Goal: Use online tool/utility: Utilize a website feature to perform a specific function

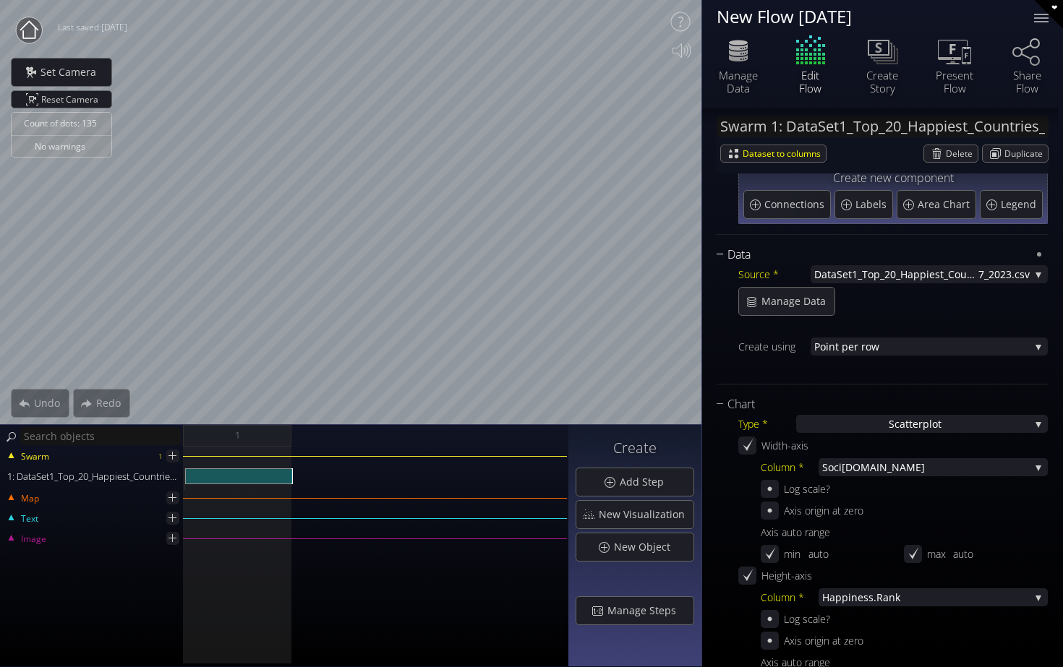
scroll to position [94, 0]
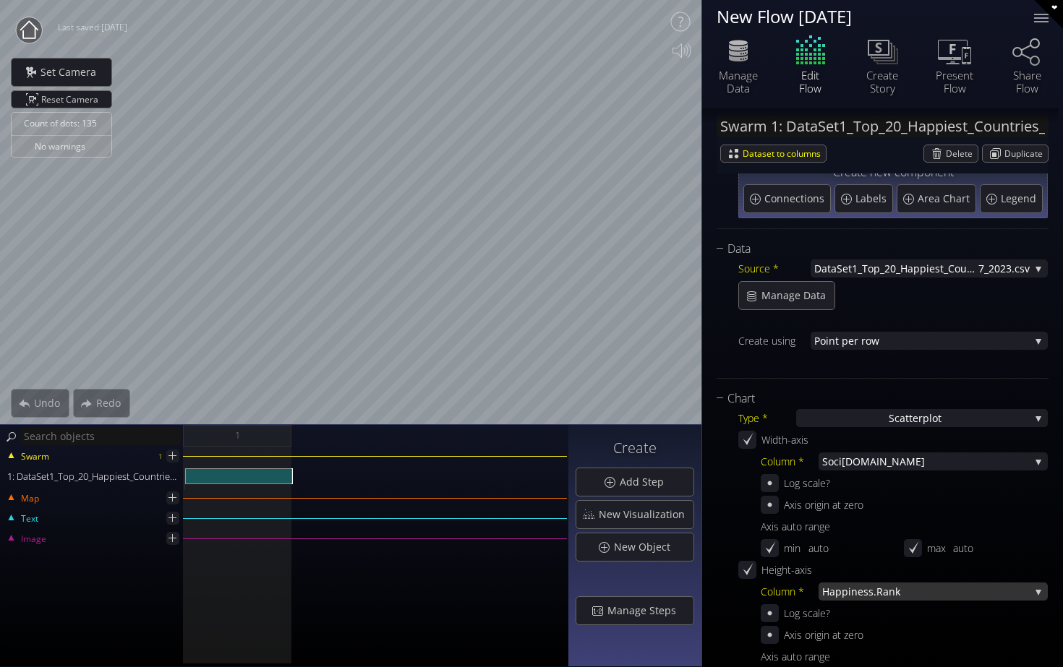
click at [874, 589] on span "iness.Rank" at bounding box center [938, 592] width 181 height 18
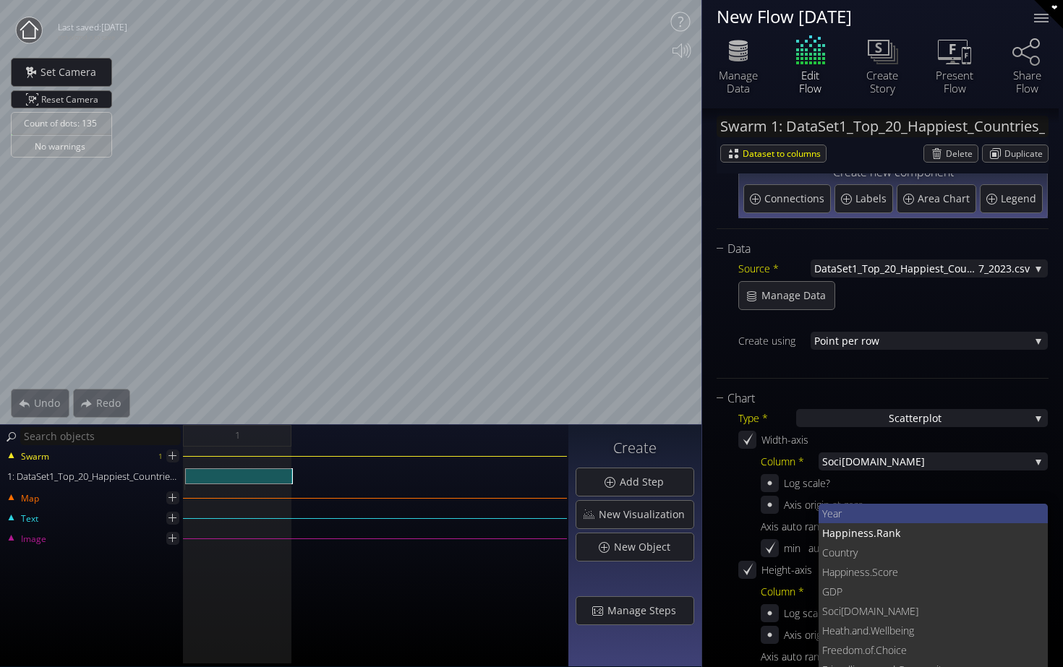
click at [869, 518] on span "Year" at bounding box center [929, 514] width 215 height 20
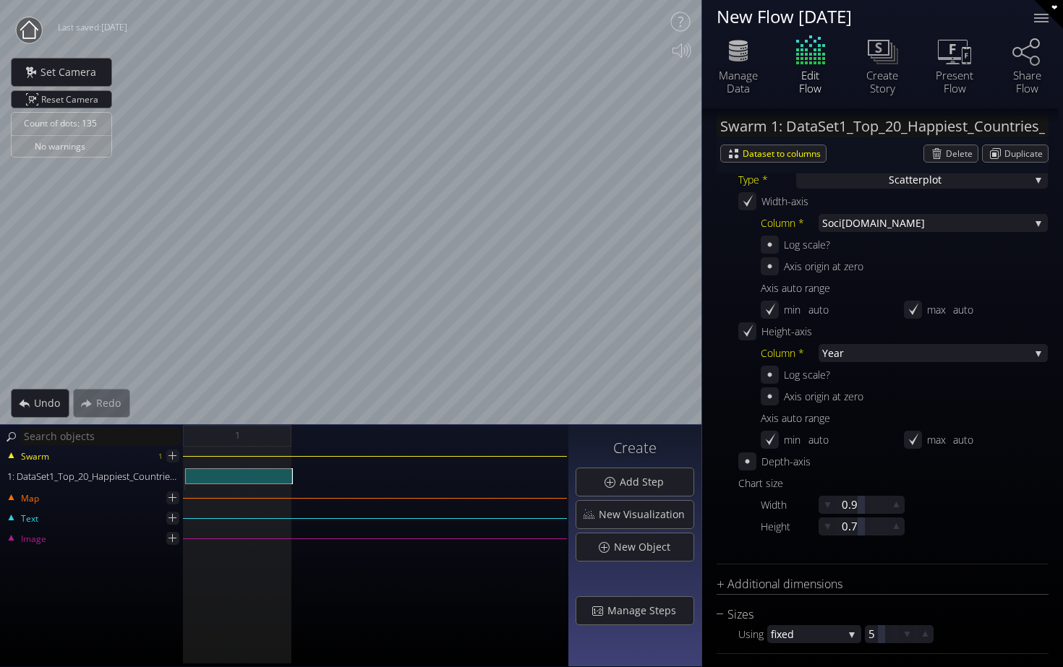
scroll to position [323, 0]
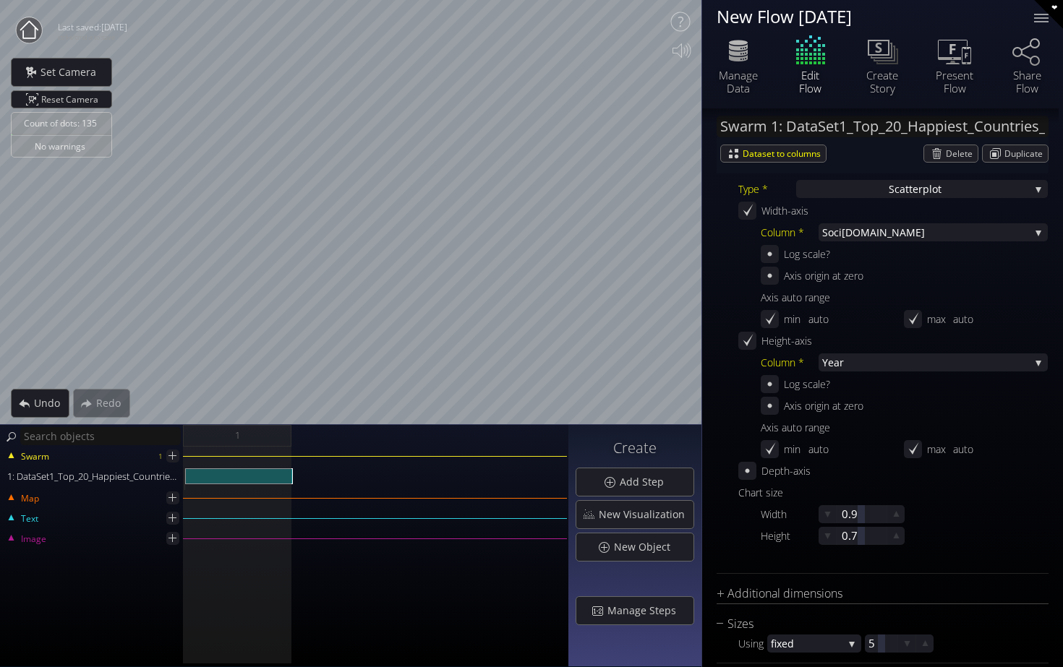
click at [780, 338] on div "Height-axis" at bounding box center [797, 341] width 72 height 18
click at [893, 364] on span "Year" at bounding box center [925, 362] width 207 height 18
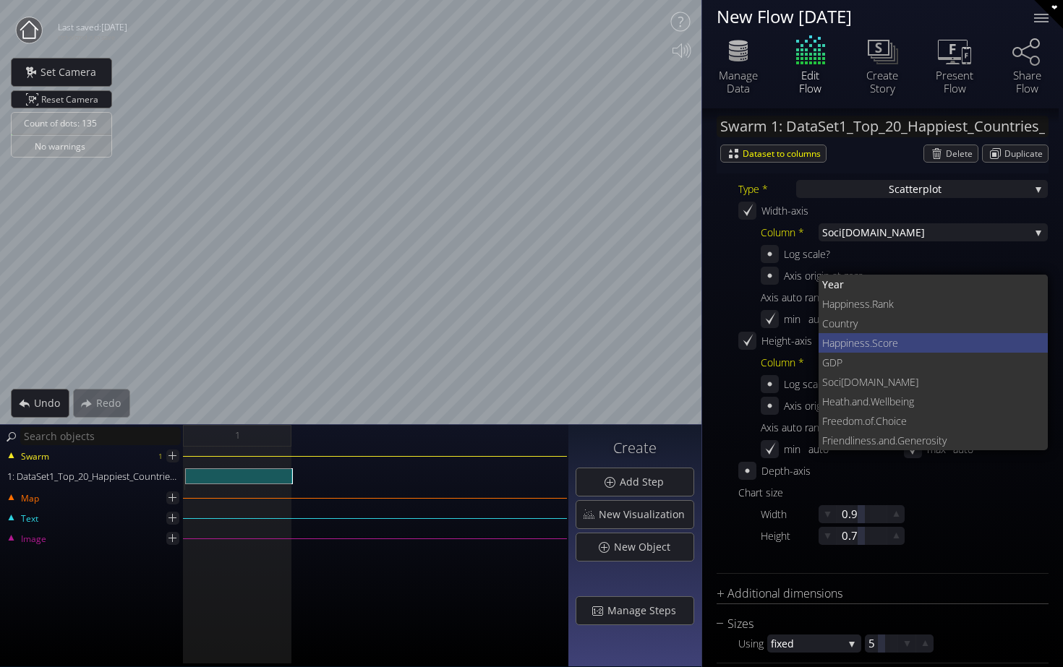
click at [899, 343] on span "ness.Score" at bounding box center [942, 343] width 189 height 20
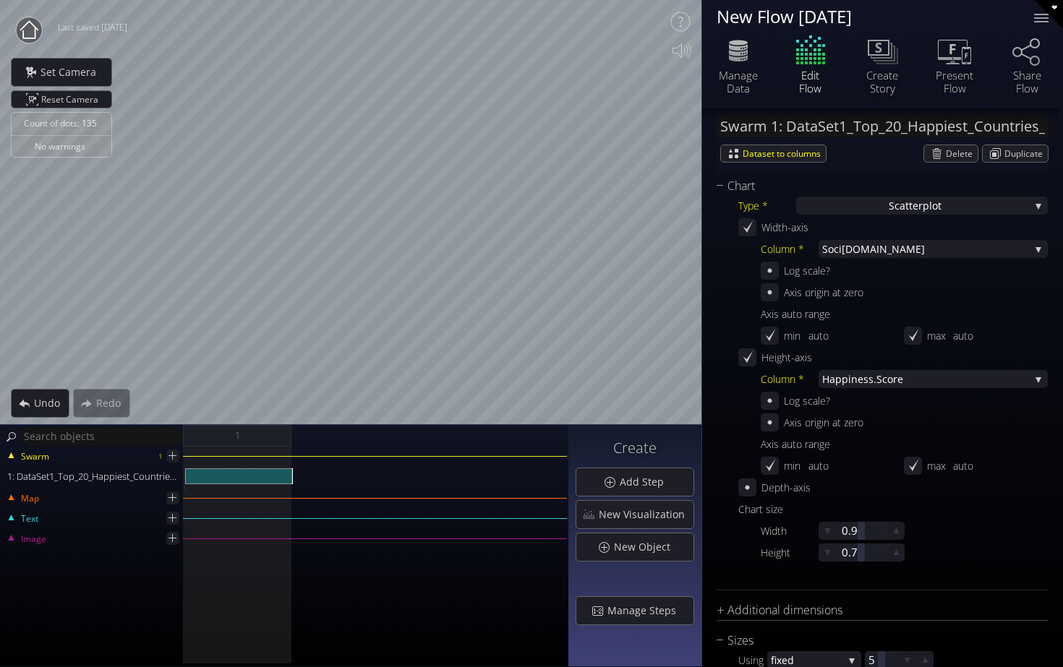
scroll to position [299, 0]
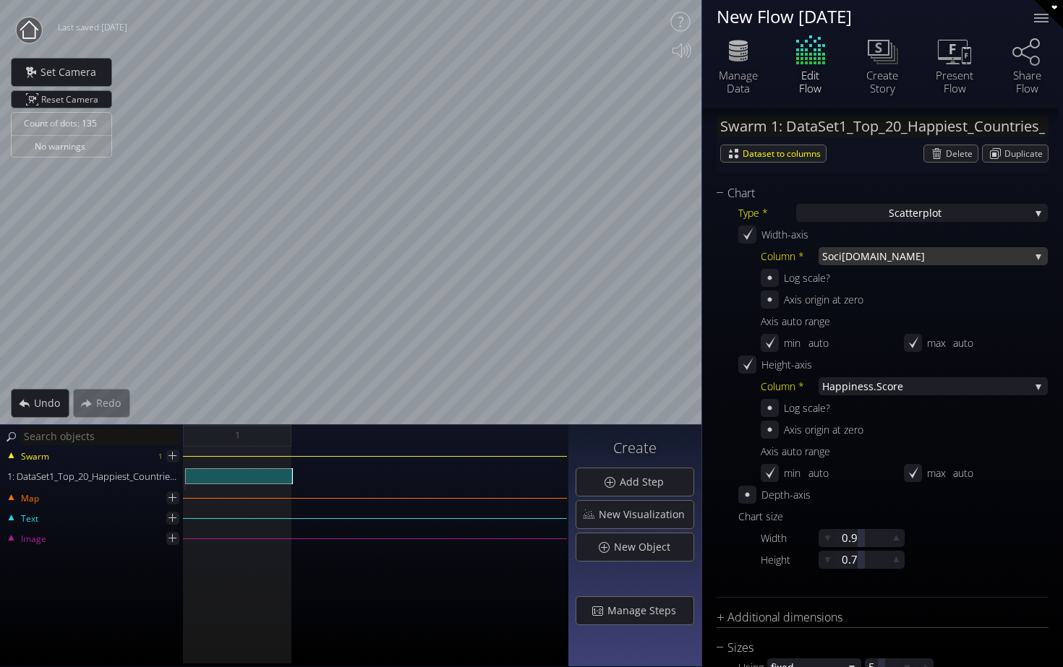
click at [898, 260] on span "[DOMAIN_NAME]" at bounding box center [935, 256] width 188 height 18
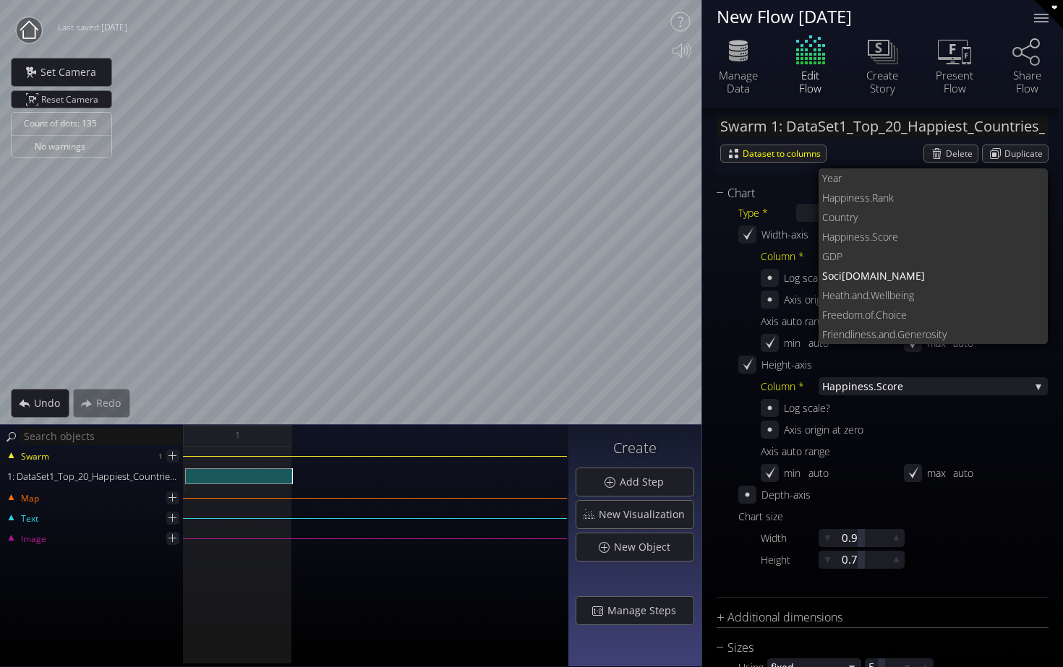
scroll to position [0, 0]
click at [888, 182] on span "Year" at bounding box center [929, 178] width 215 height 20
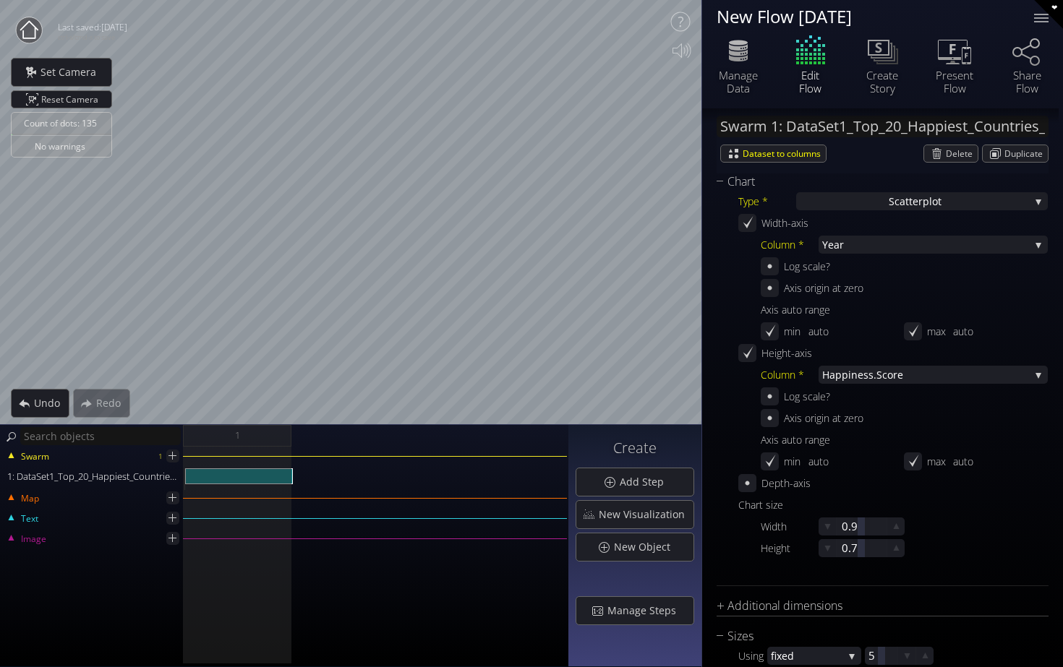
scroll to position [197, 0]
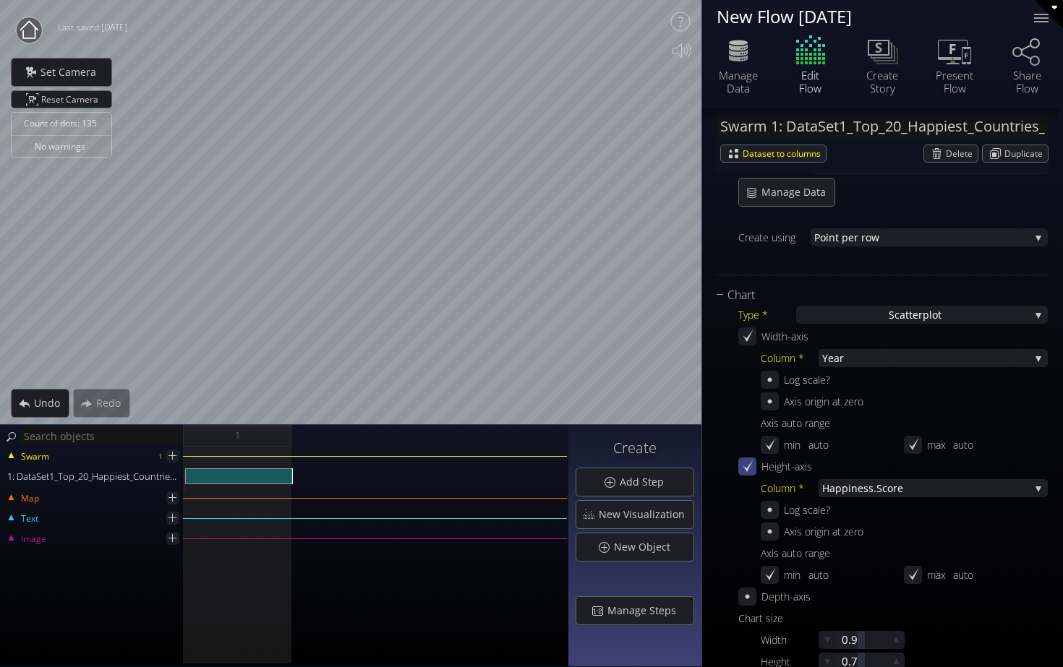
click at [748, 469] on icon at bounding box center [747, 467] width 14 height 14
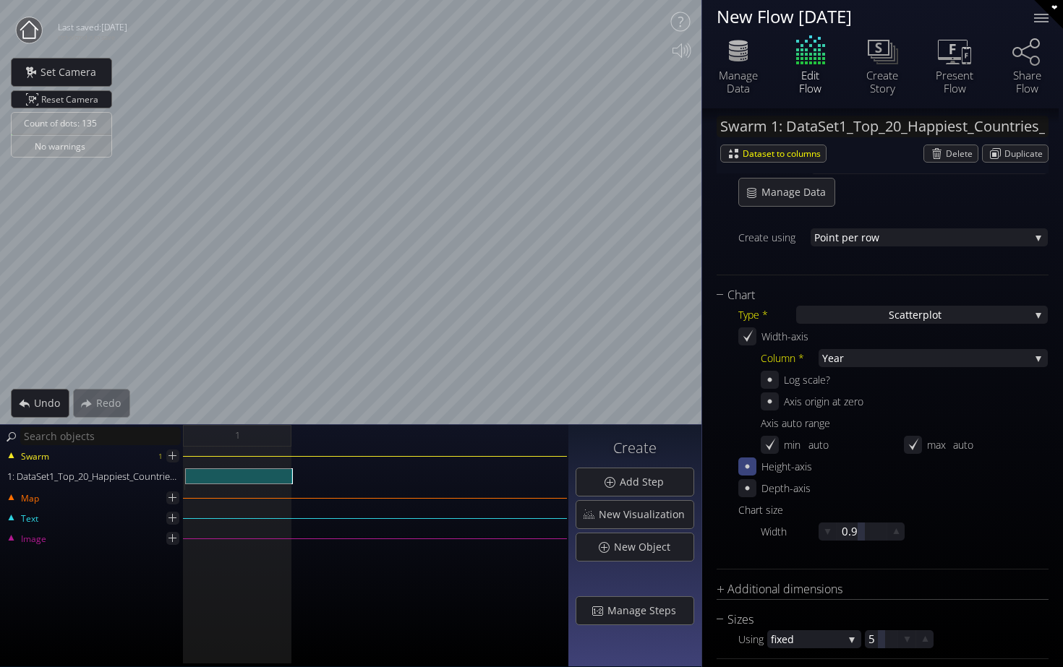
click at [748, 469] on icon at bounding box center [747, 467] width 14 height 14
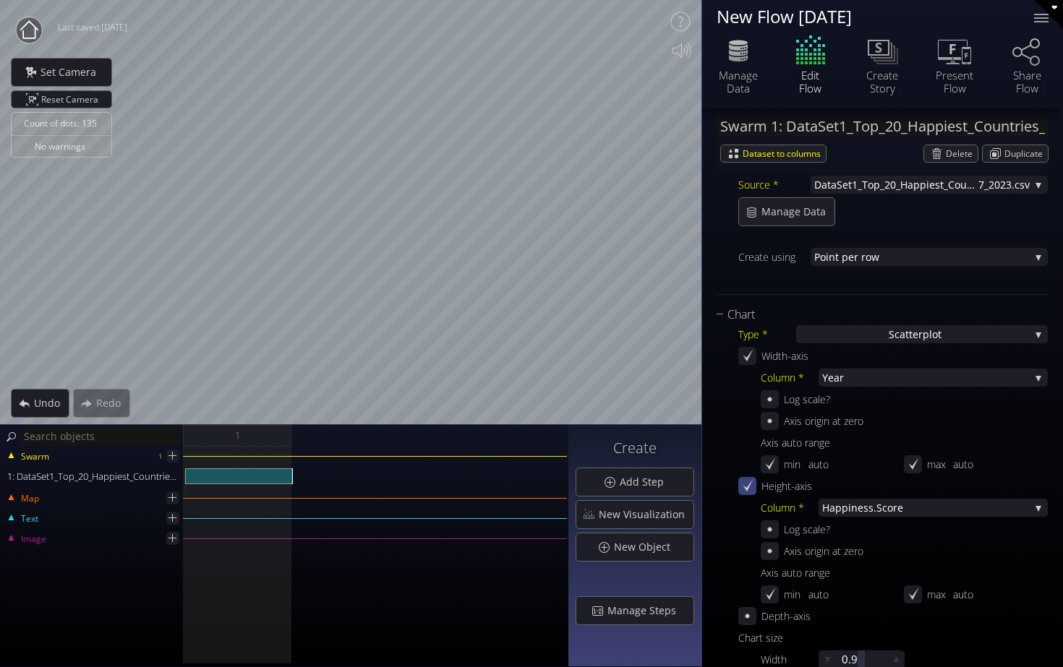
scroll to position [160, 0]
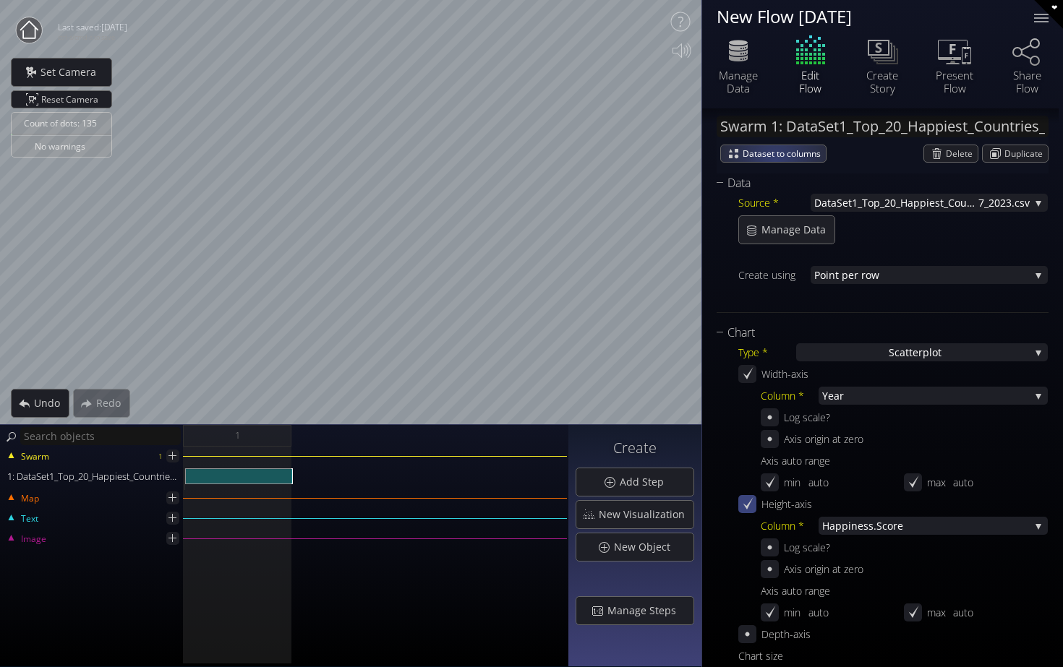
click at [775, 160] on span "Dataset to columns" at bounding box center [783, 153] width 83 height 17
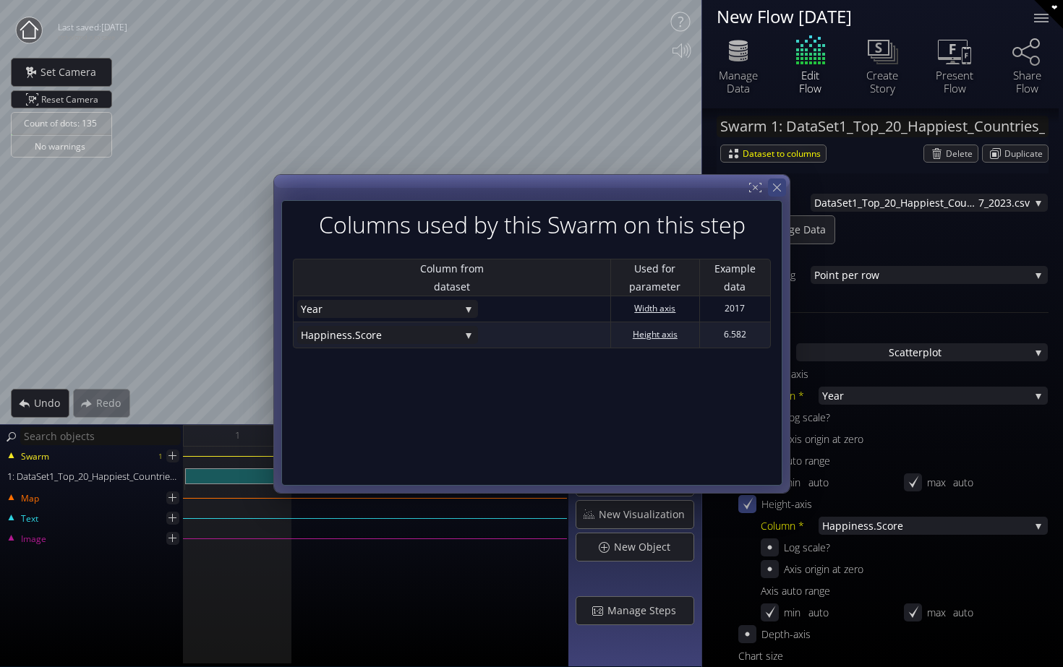
click at [768, 191] on div at bounding box center [777, 188] width 18 height 18
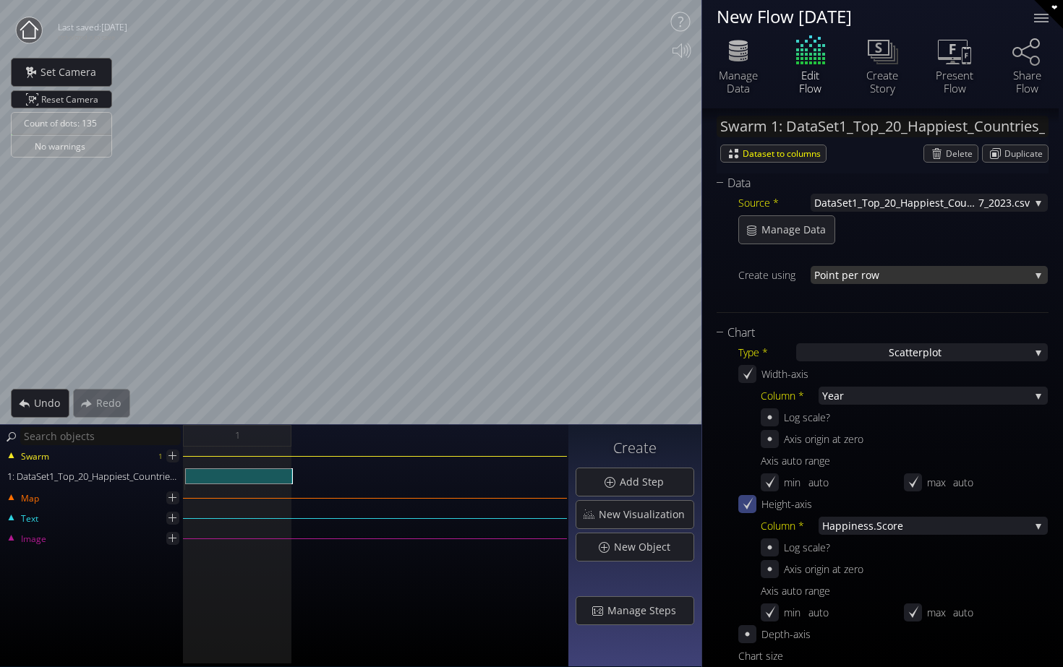
click at [845, 278] on span "nt per row" at bounding box center [928, 275] width 201 height 18
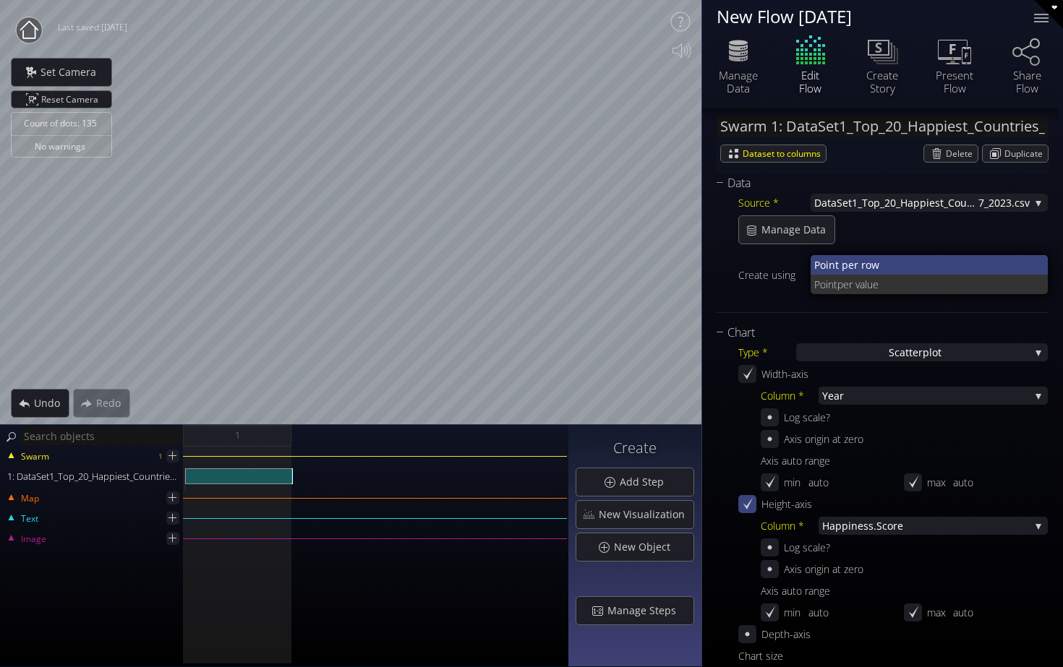
click at [868, 259] on span "nt per row" at bounding box center [932, 265] width 208 height 20
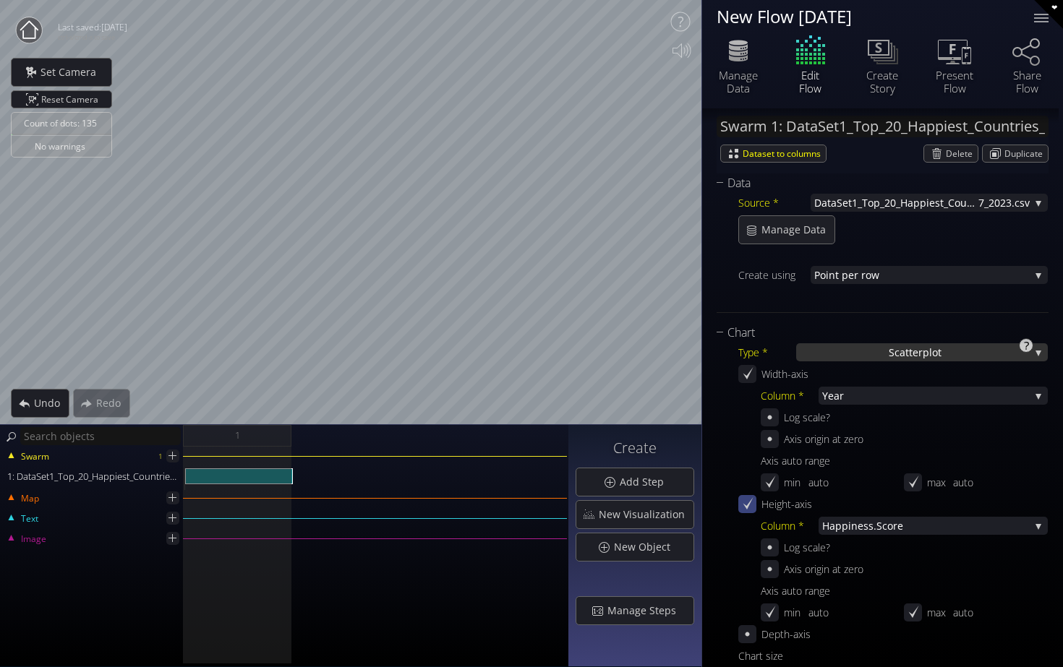
click at [841, 356] on div "S catterplot" at bounding box center [922, 352] width 252 height 18
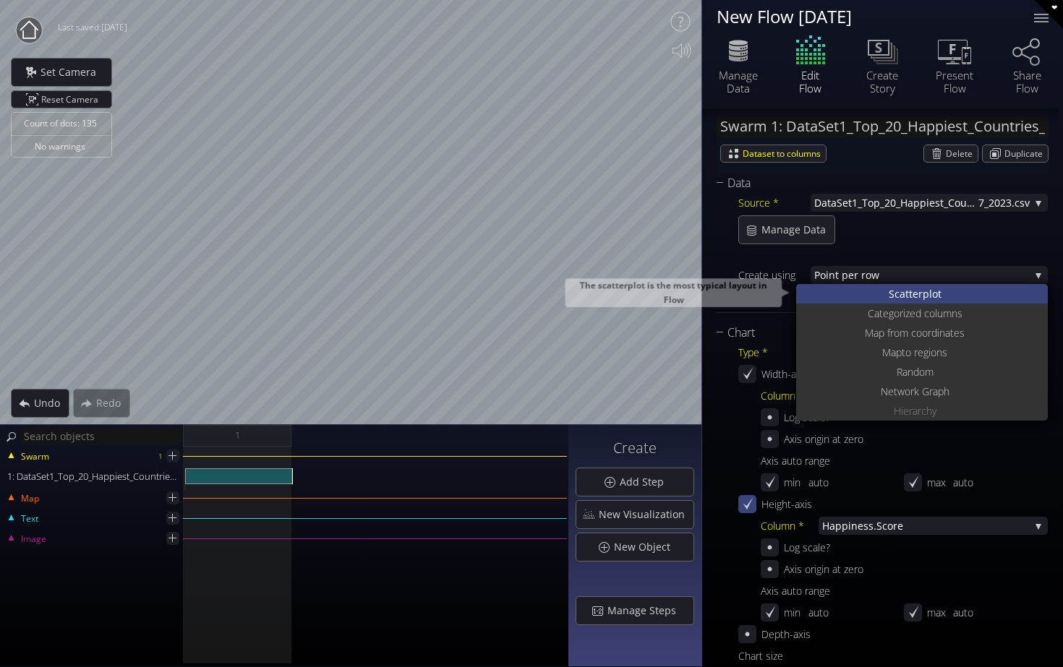
click at [862, 295] on div "S catterplot" at bounding box center [923, 294] width 248 height 20
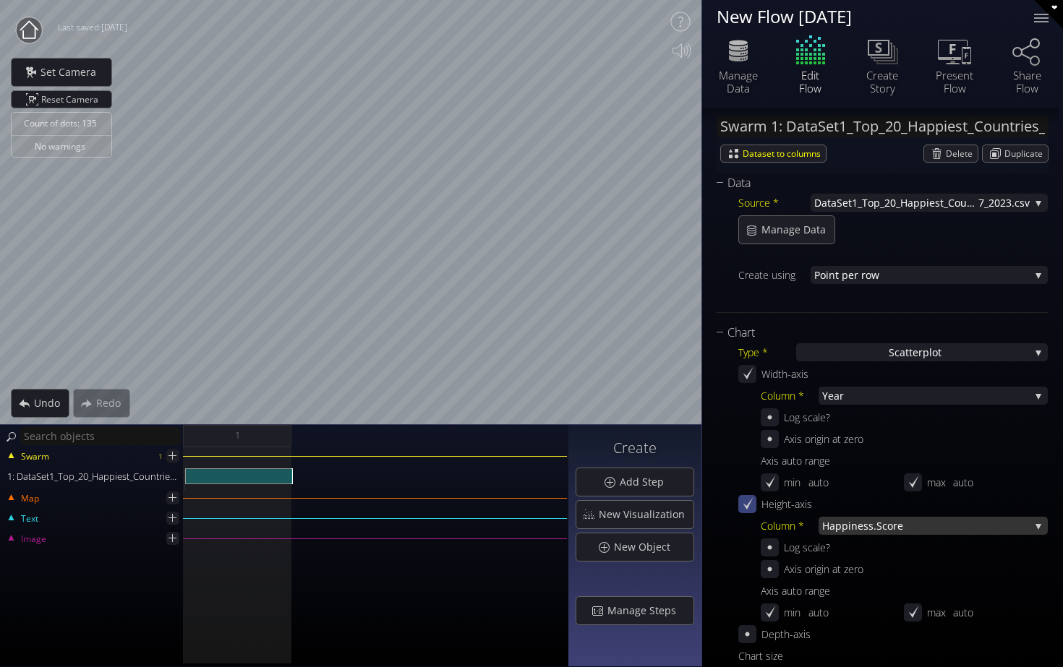
click at [854, 522] on span "ness.Score" at bounding box center [940, 526] width 179 height 18
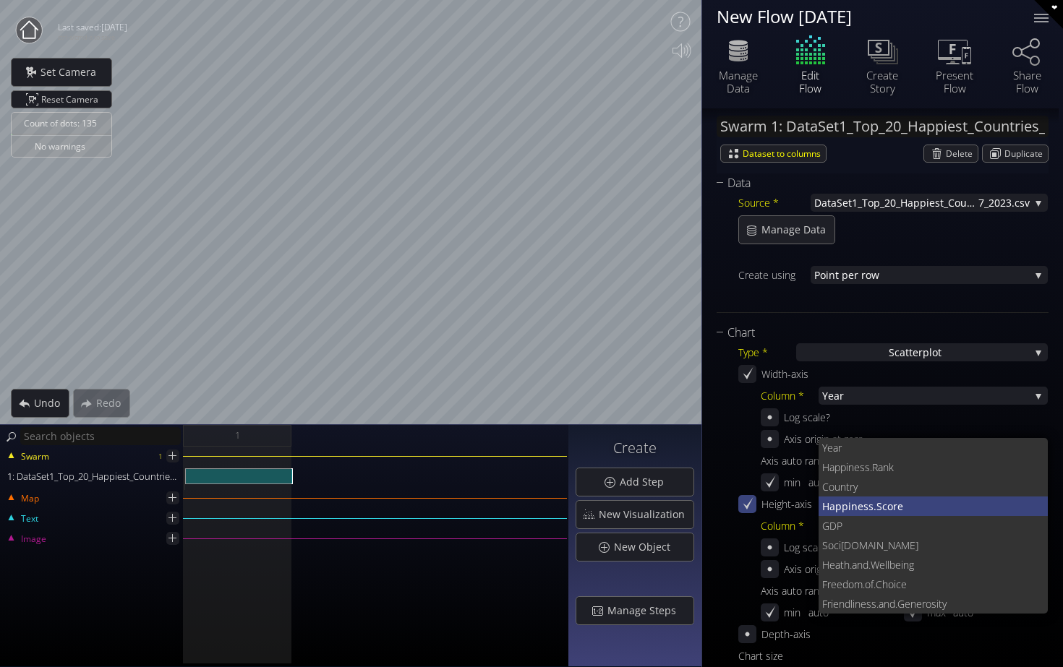
click at [857, 510] on span "ness.Score" at bounding box center [944, 507] width 186 height 20
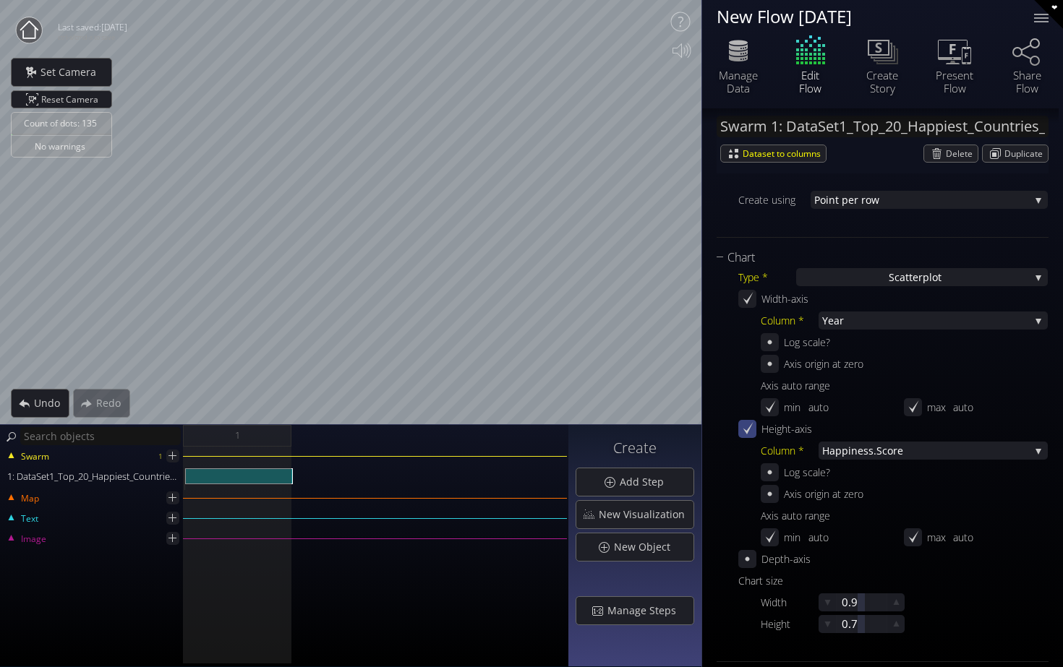
scroll to position [250, 0]
